Goal: Task Accomplishment & Management: Use online tool/utility

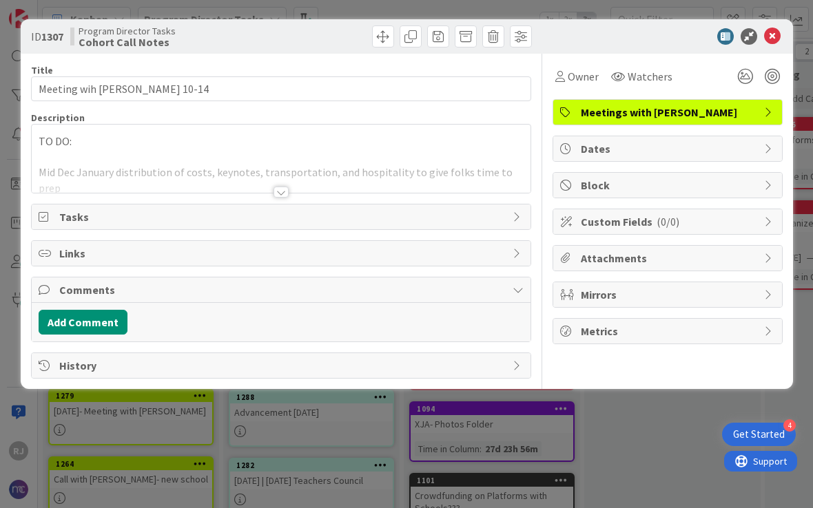
click at [769, 38] on icon at bounding box center [772, 36] width 17 height 17
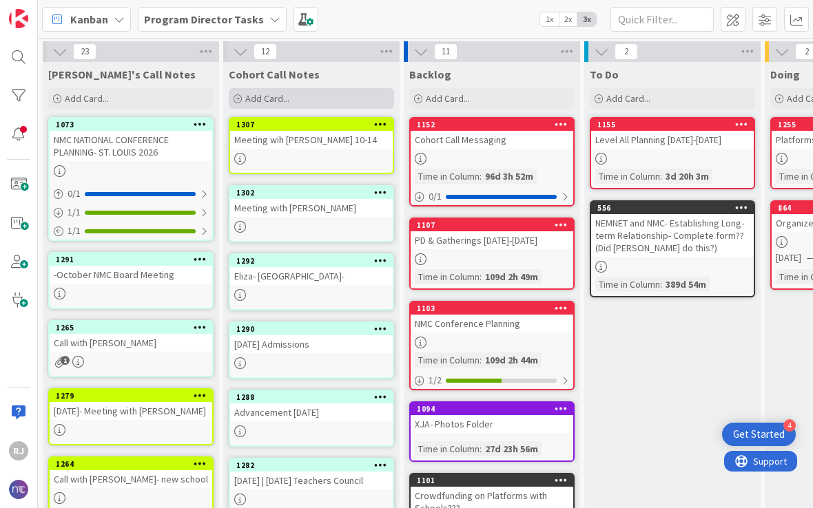
click at [267, 103] on span "Add Card..." at bounding box center [267, 98] width 44 height 12
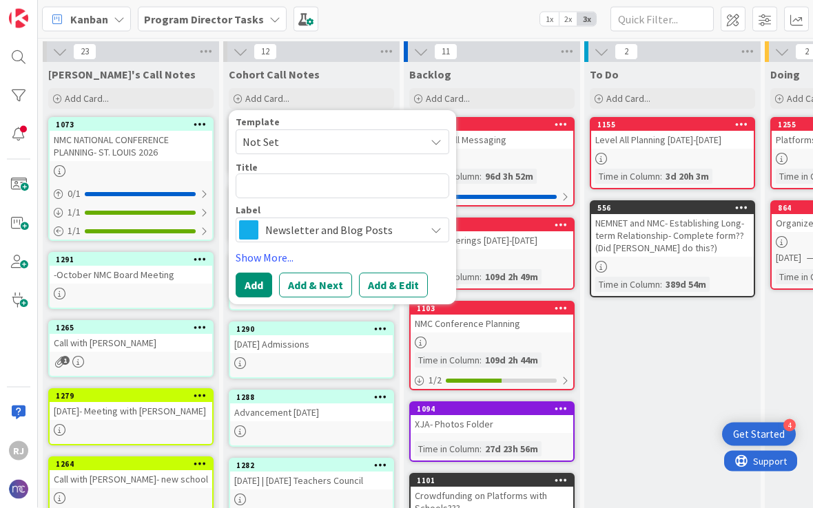
click at [268, 226] on span "Newsletter and Blog Posts" at bounding box center [341, 229] width 153 height 19
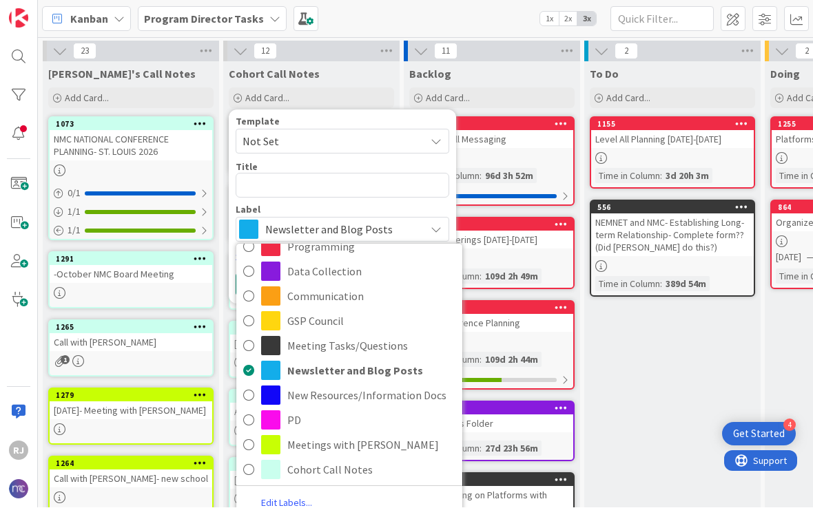
scroll to position [54, 0]
click at [333, 462] on span "Cohort Call Notes" at bounding box center [371, 470] width 168 height 21
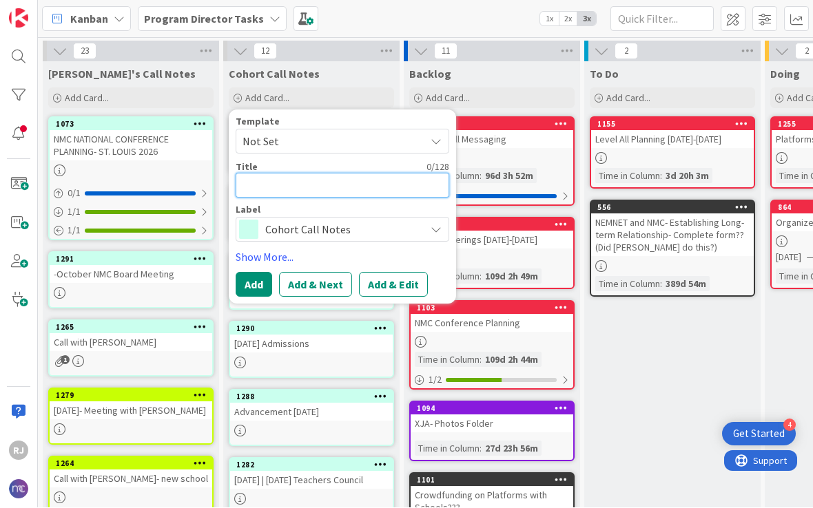
click at [269, 191] on textarea at bounding box center [342, 186] width 213 height 25
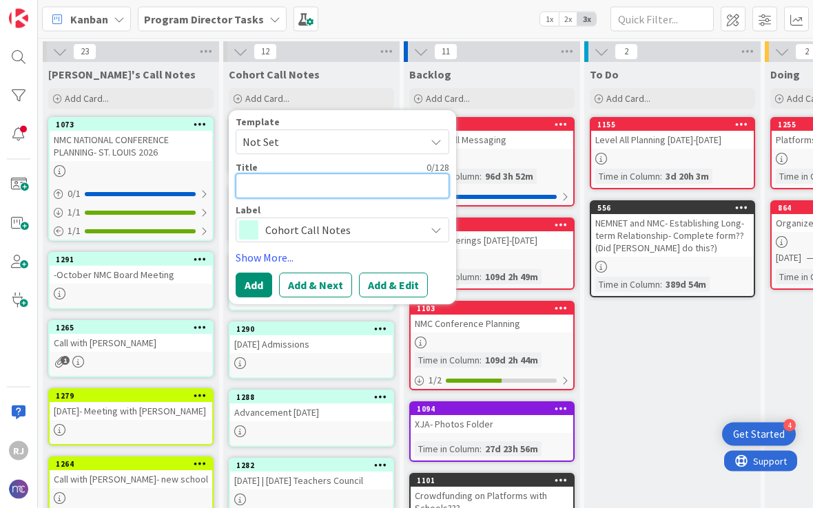
type textarea "x"
type textarea "G"
type textarea "x"
type textarea "GS"
type textarea "x"
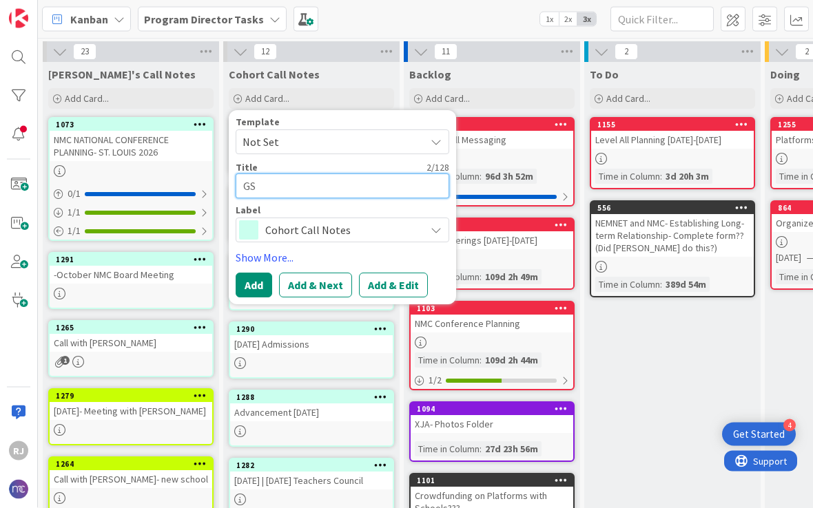
type textarea "GSP"
type textarea "x"
type textarea "GSP-"
type textarea "x"
type textarea "GSP-"
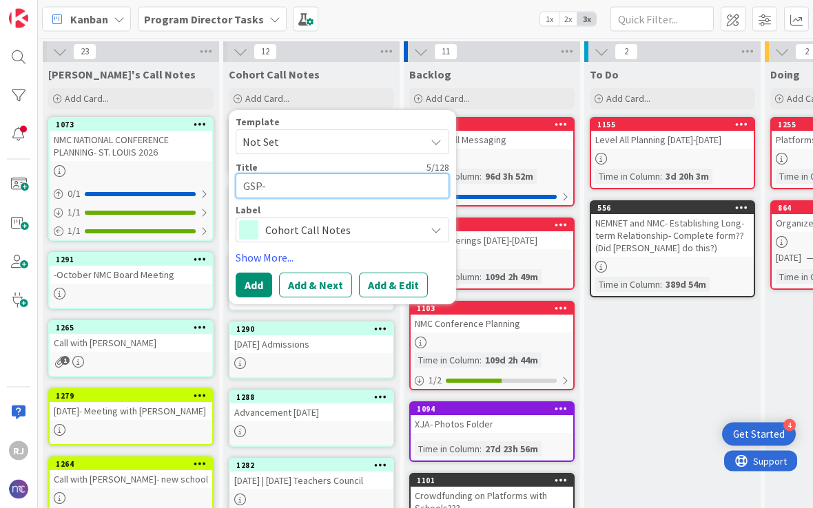
type textarea "x"
type textarea "GSP- O"
type textarea "x"
type textarea "GSP- OC"
type textarea "x"
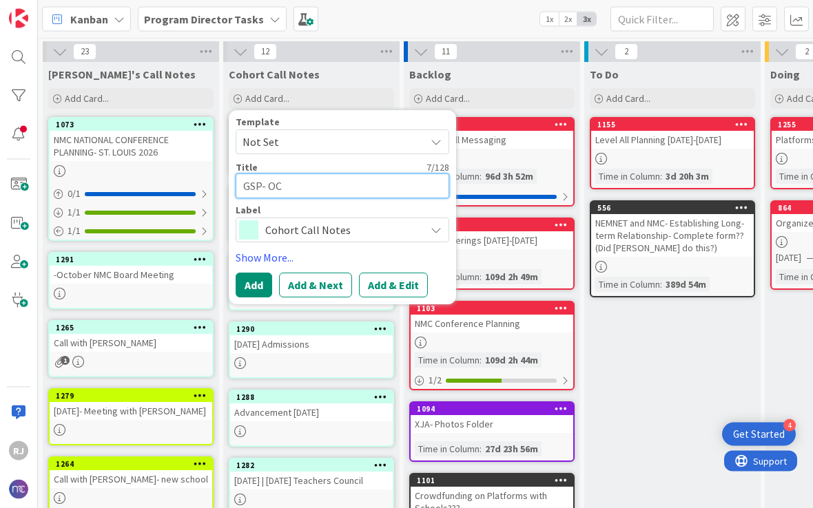
type textarea "GSP- OCT"
type textarea "x"
type textarea "GSP- OCTO"
type textarea "x"
type textarea "GSP- OCTOB"
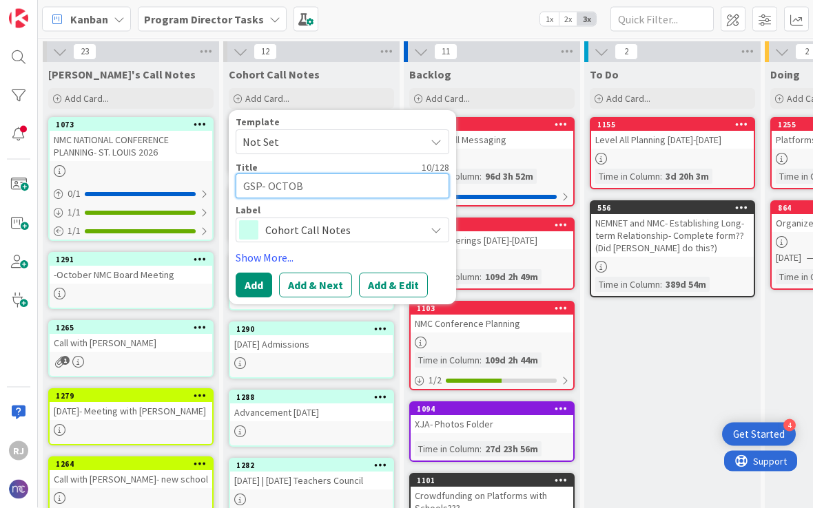
type textarea "x"
type textarea "GSP- OCTOBE"
type textarea "x"
type textarea "GSP- OCTOBER"
type textarea "x"
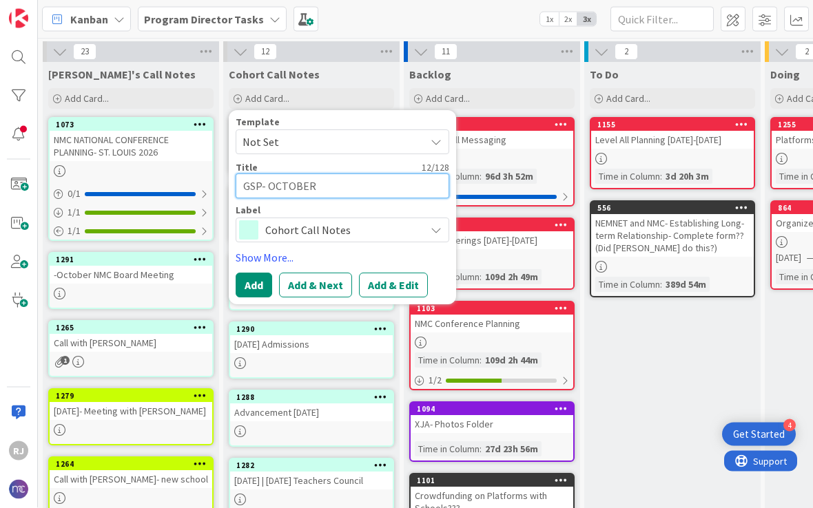
type textarea "GSP- OCTOBER"
type textarea "x"
type textarea "GSP- [DATE]"
type textarea "x"
type textarea "GSP- [DATE]"
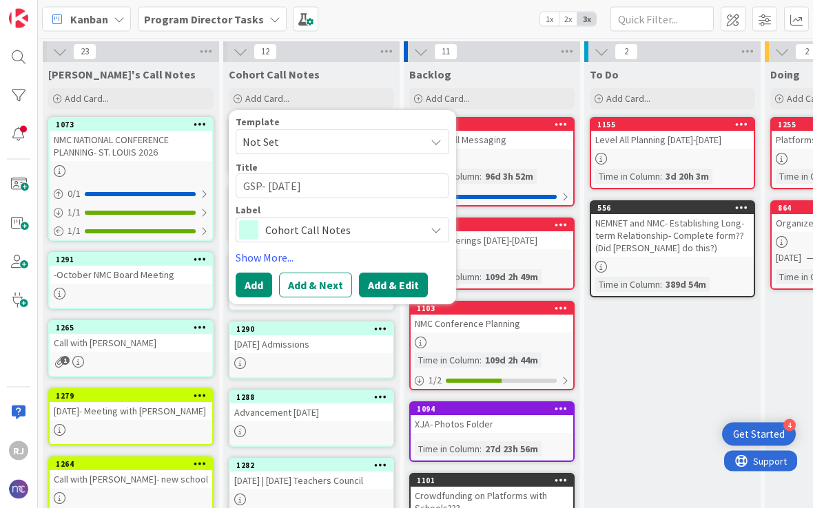
click at [395, 276] on button "Add & Edit" at bounding box center [393, 285] width 69 height 25
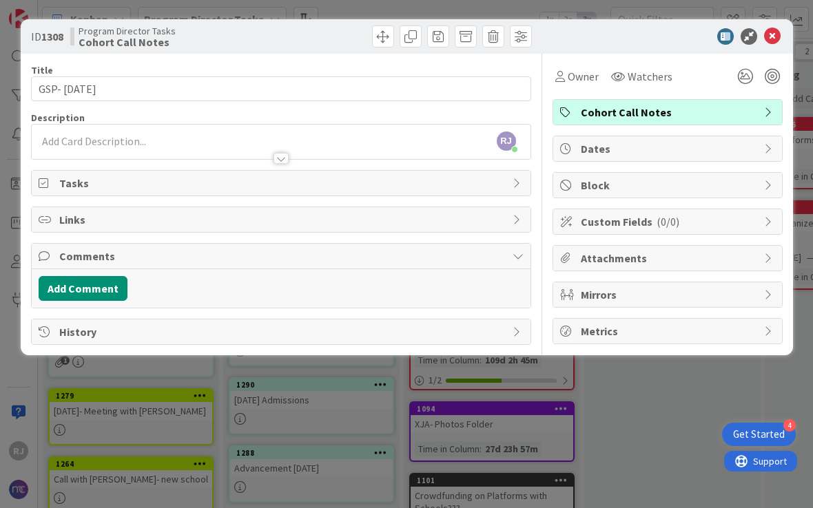
click at [221, 141] on div "[PERSON_NAME] [PERSON_NAME] joined 21 m ago" at bounding box center [281, 142] width 499 height 34
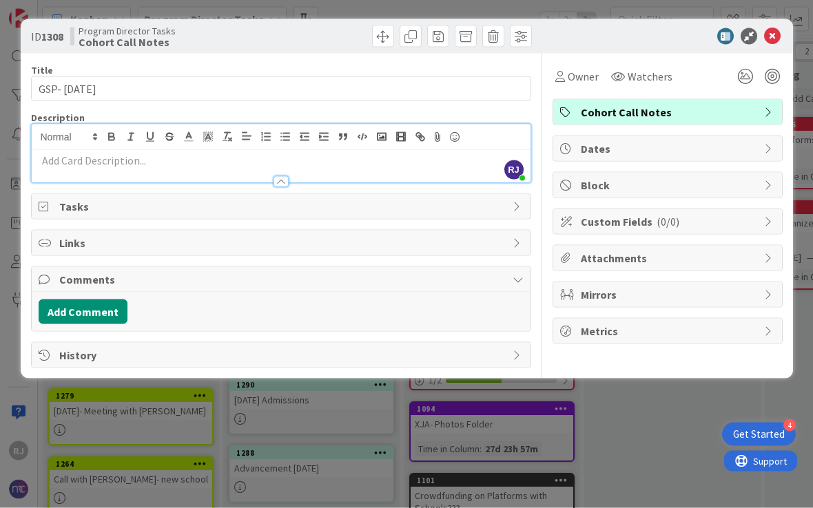
click at [186, 136] on icon at bounding box center [188, 137] width 12 height 12
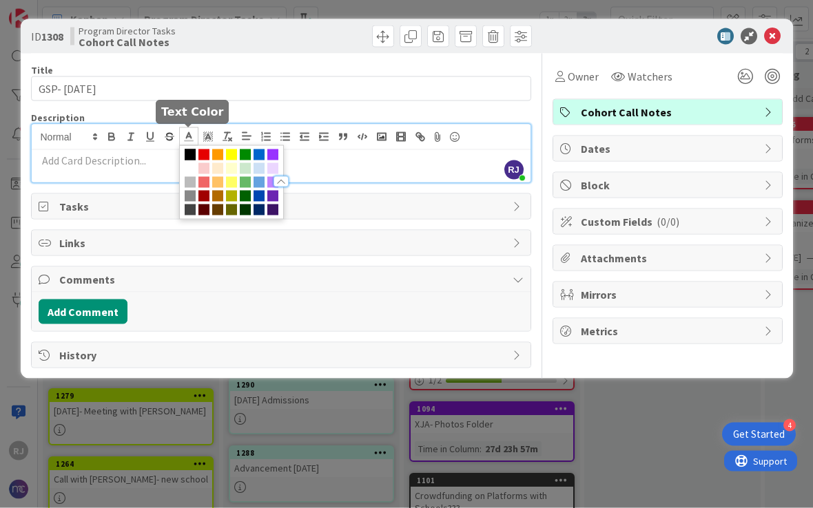
click at [100, 166] on p at bounding box center [281, 161] width 485 height 16
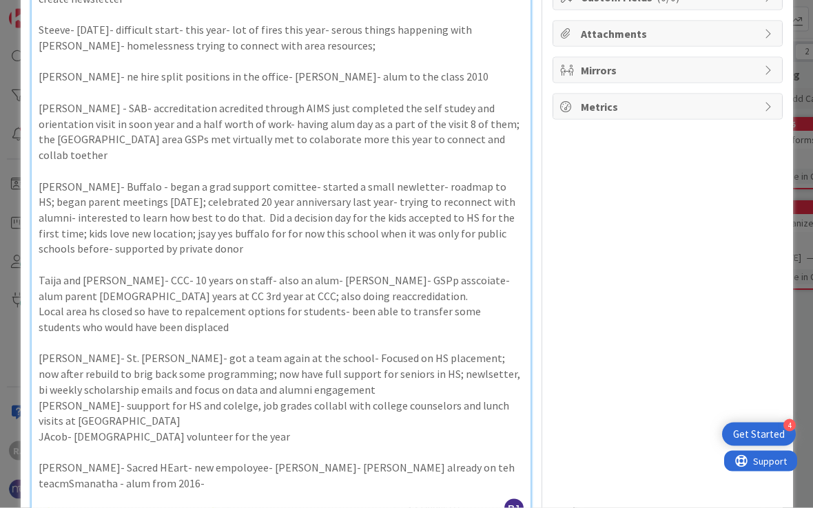
scroll to position [224, 0]
click at [271, 430] on p "JAcob- [DEMOGRAPHIC_DATA] volunteer for the year" at bounding box center [281, 438] width 485 height 16
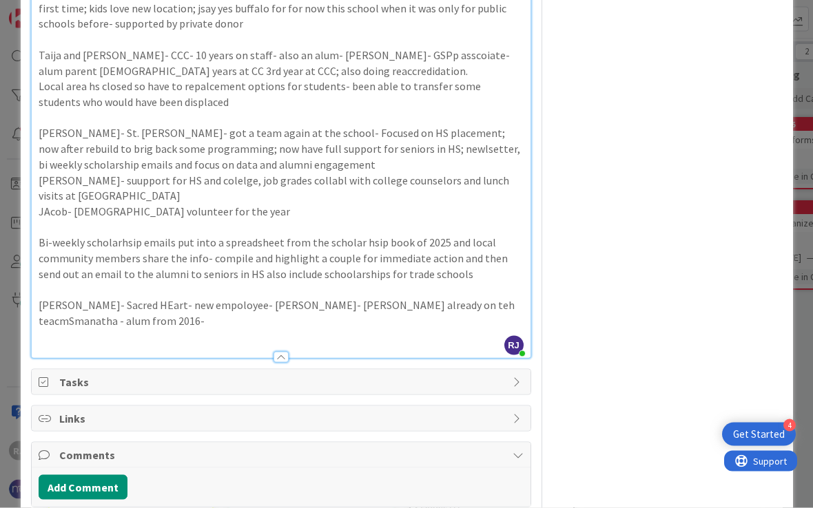
scroll to position [450, 0]
click at [455, 235] on p "Bi-weekly scholarhsip emails put into a spreadsheet from the scholar hsip book …" at bounding box center [281, 258] width 485 height 47
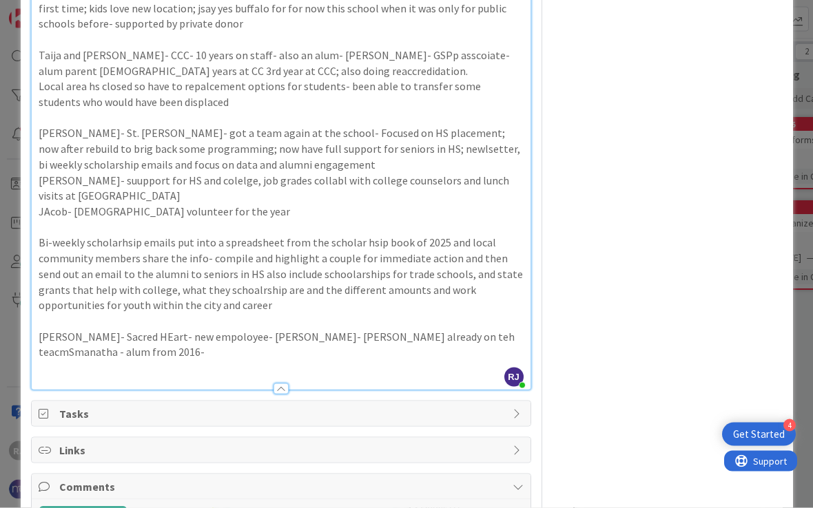
click at [268, 360] on p at bounding box center [281, 368] width 485 height 16
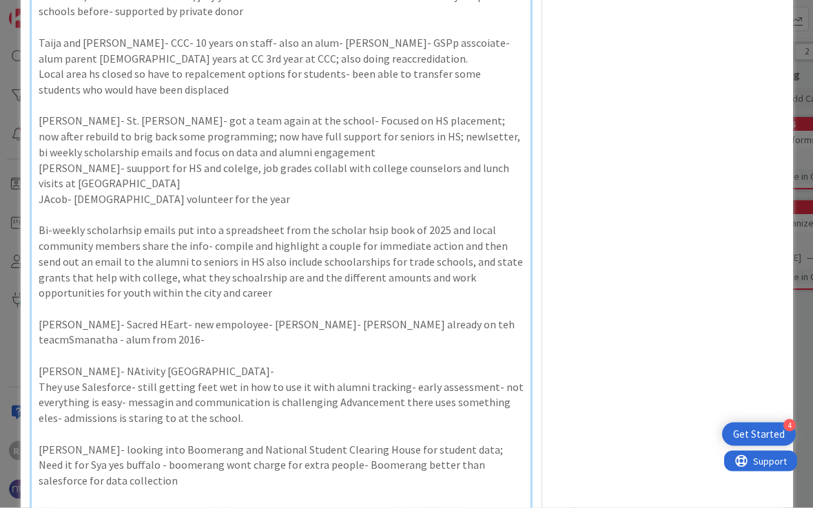
scroll to position [707, 0]
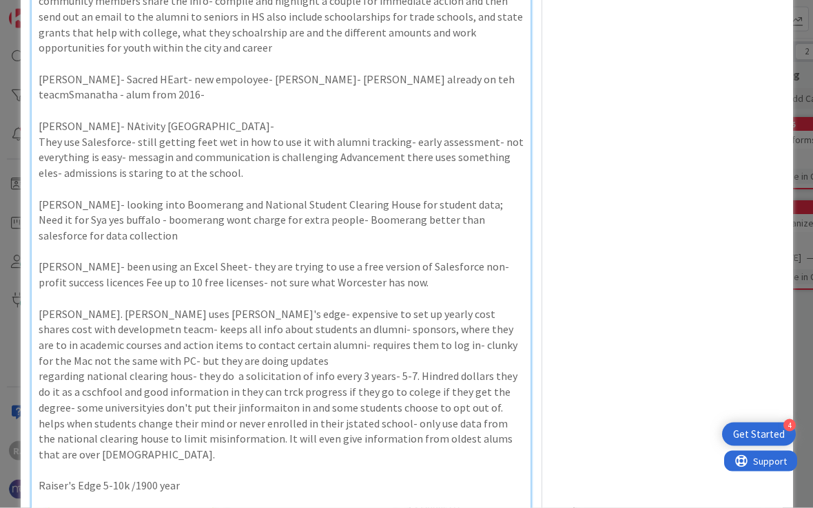
click at [218, 478] on p "Raiser's Edge 5-10k /1900 year" at bounding box center [281, 486] width 485 height 16
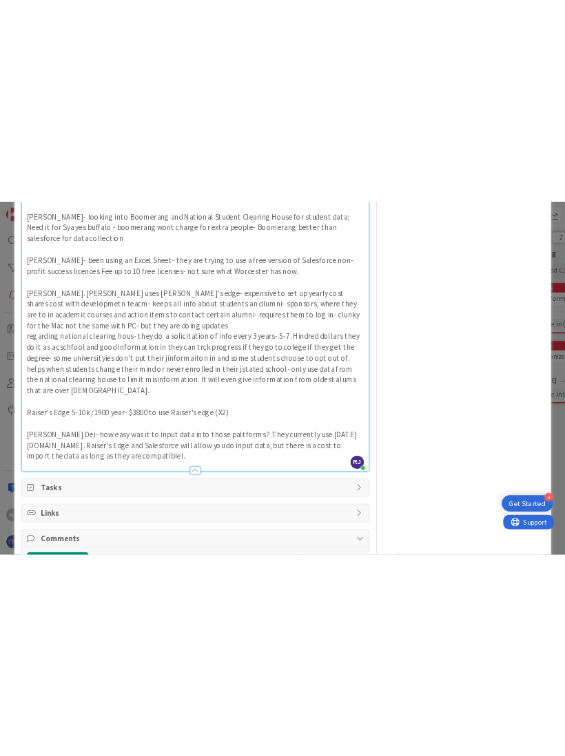
scroll to position [889, 0]
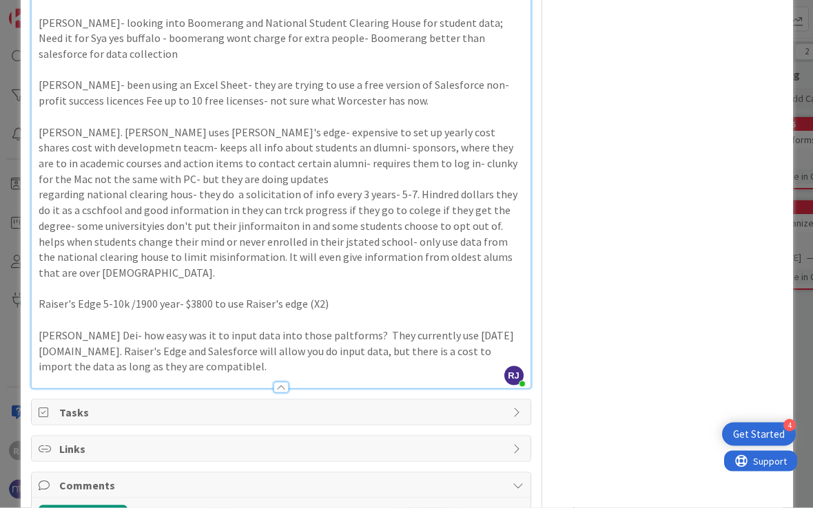
click at [180, 328] on p "[PERSON_NAME] Dei- how easy was it to input data into those paltforms? They cur…" at bounding box center [281, 351] width 485 height 47
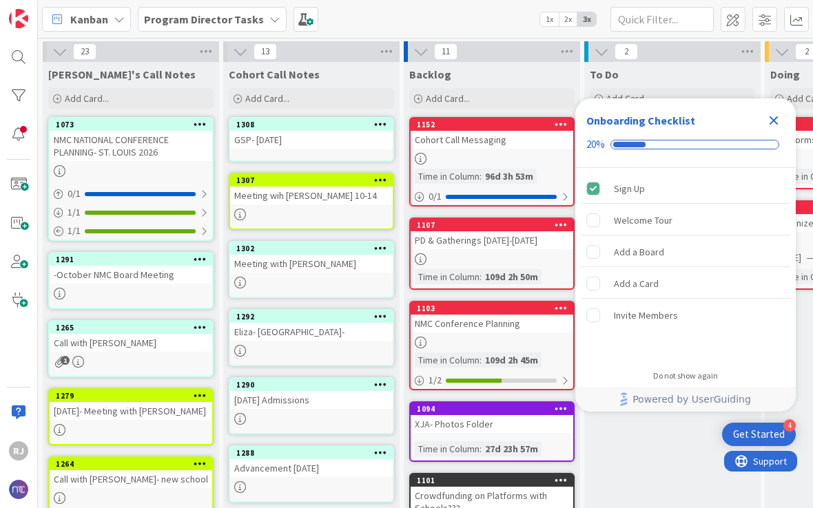
click at [152, 21] on b "Program Director Tasks" at bounding box center [204, 19] width 120 height 14
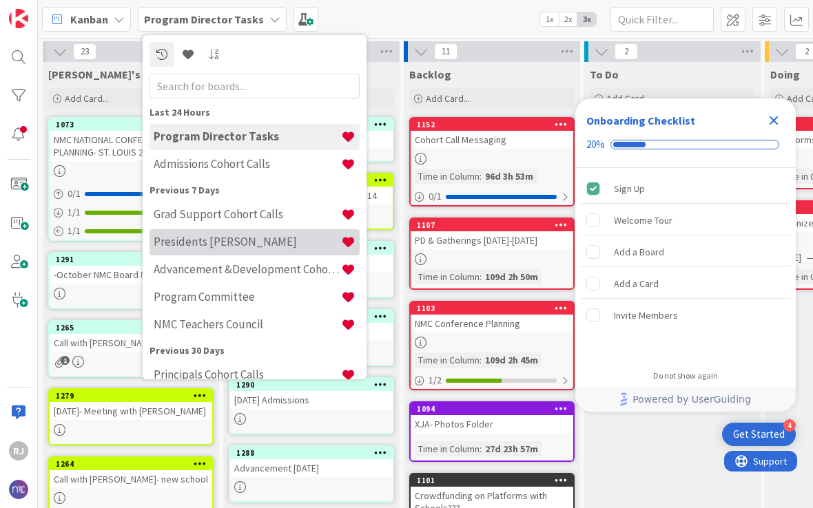
click at [178, 251] on div "Presidents Cohort Calls" at bounding box center [254, 242] width 210 height 26
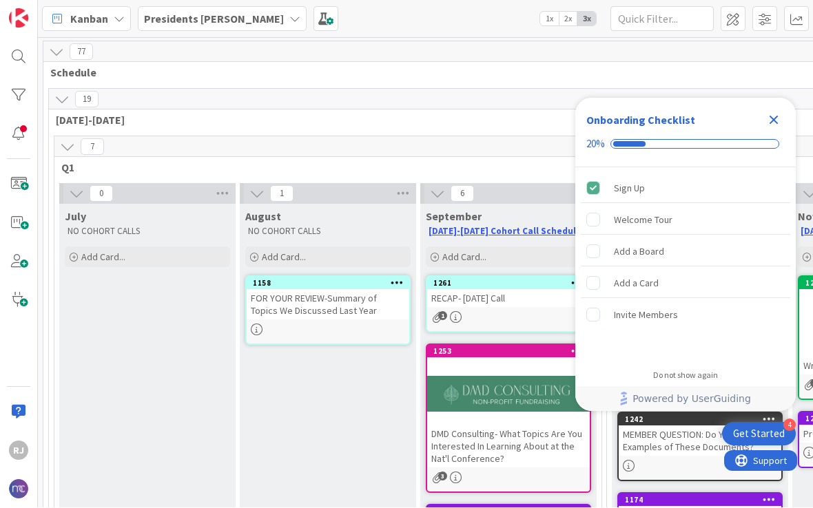
click at [183, 16] on b "Presidents Cohort Calls" at bounding box center [214, 19] width 140 height 14
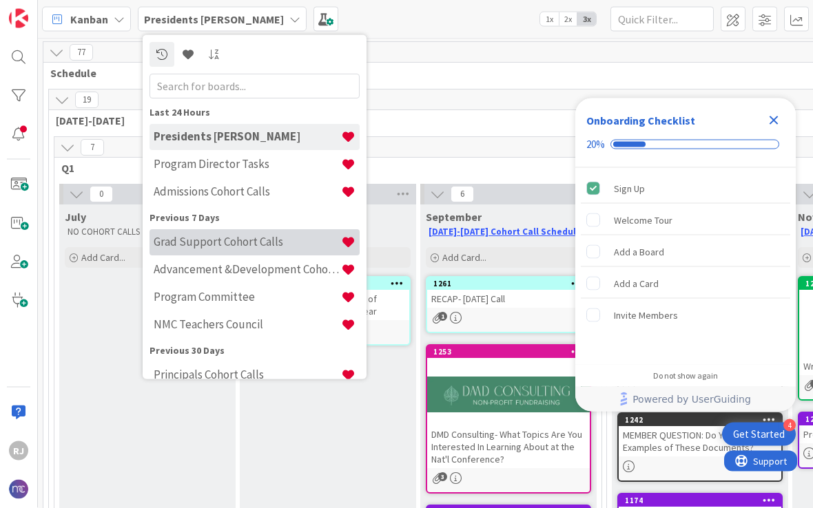
click at [198, 240] on h4 "Grad Support Cohort Calls" at bounding box center [247, 242] width 187 height 14
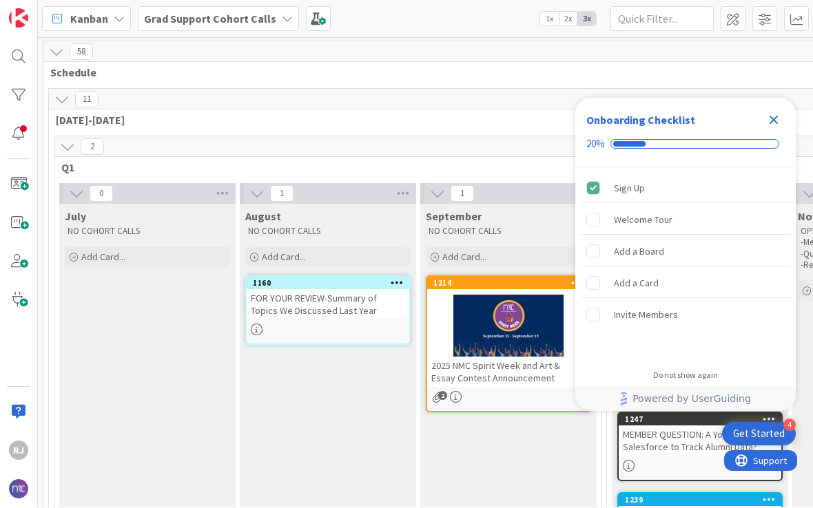
click at [775, 118] on icon "Close Checklist" at bounding box center [773, 120] width 9 height 9
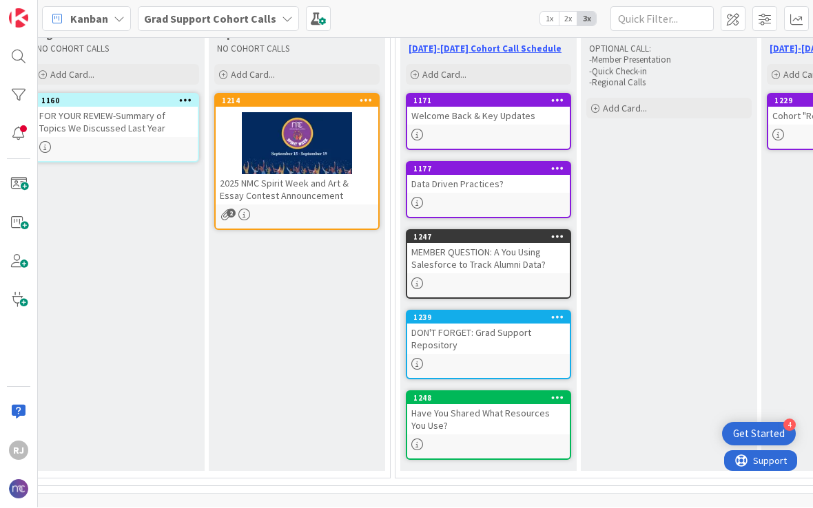
scroll to position [183, 211]
